Goal: Task Accomplishment & Management: Manage account settings

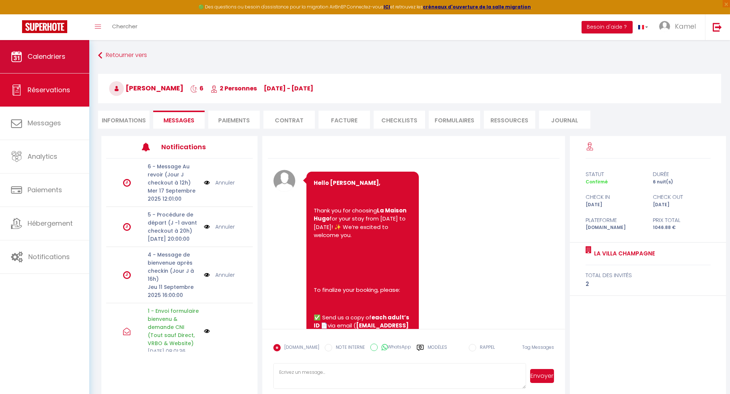
scroll to position [131, 0]
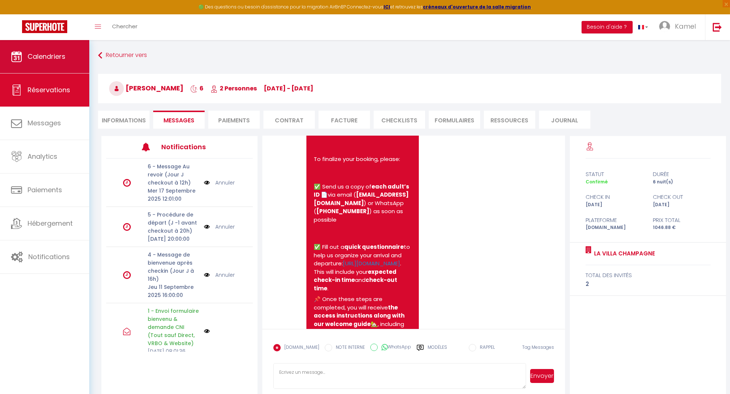
click at [52, 59] on span "Calendriers" at bounding box center [47, 56] width 38 height 9
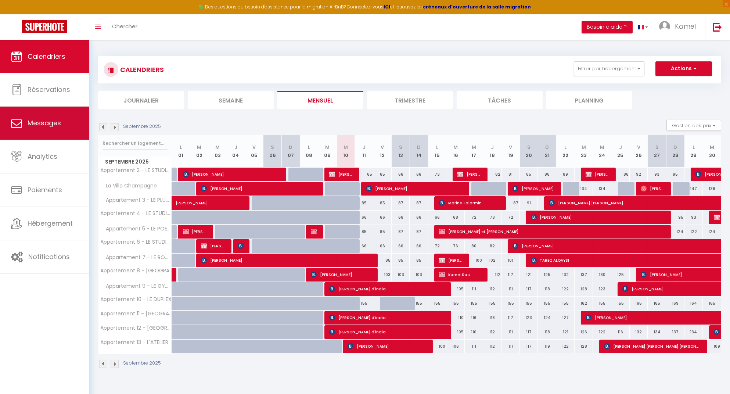
click at [43, 122] on span "Messages" at bounding box center [44, 122] width 33 height 9
select select "message"
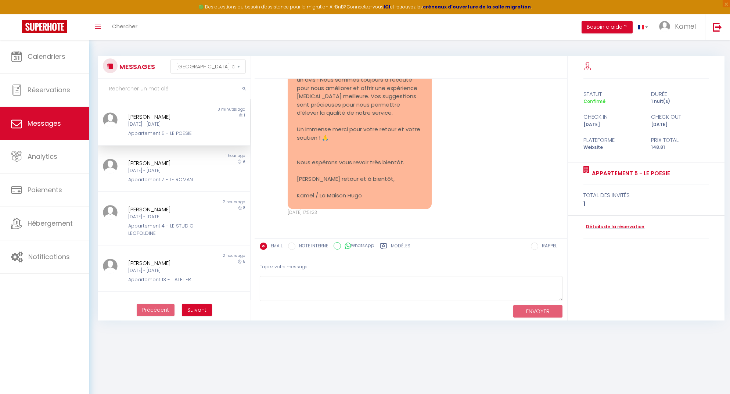
scroll to position [2652, 0]
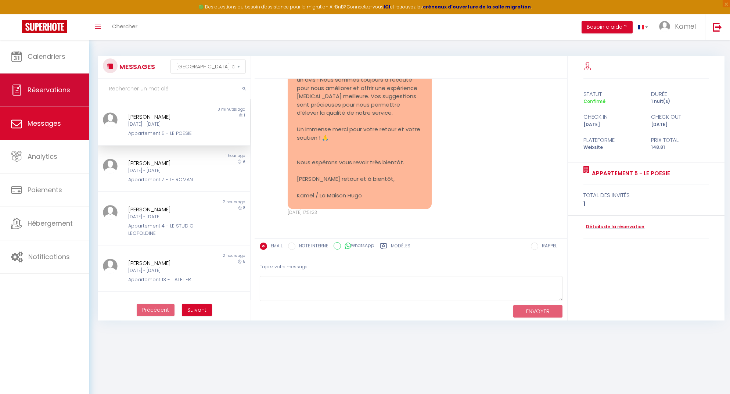
click at [60, 92] on span "Réservations" at bounding box center [49, 89] width 43 height 9
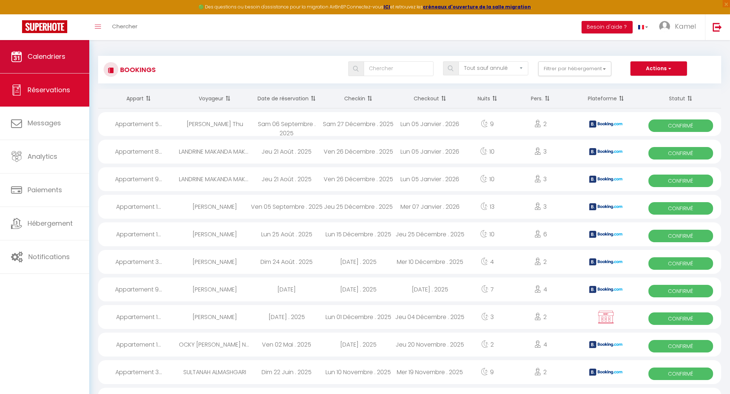
click at [64, 61] on span "Calendriers" at bounding box center [47, 56] width 38 height 9
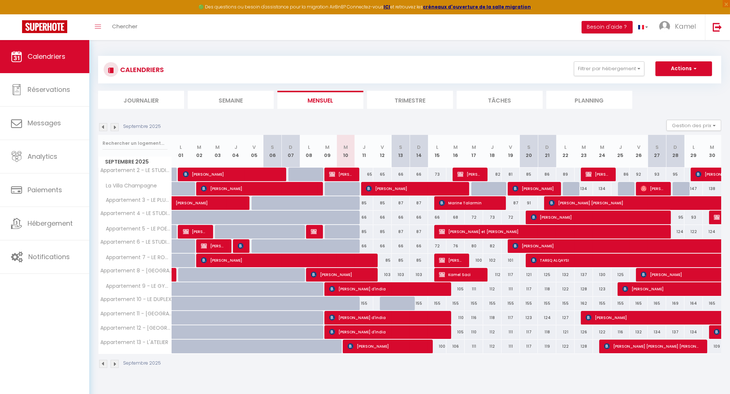
click at [364, 200] on div "85" at bounding box center [364, 203] width 18 height 14
type input "85"
type input "Jeu 11 Septembre 2025"
type input "Ven 12 Septembre 2025"
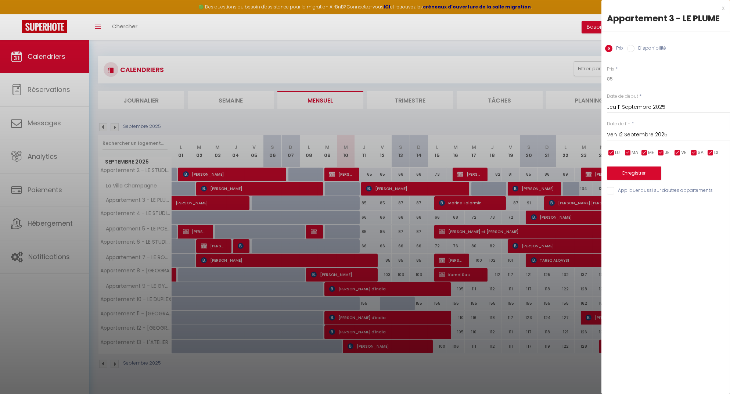
click at [454, 25] on div at bounding box center [365, 197] width 730 height 394
